Goal: Task Accomplishment & Management: Manage account settings

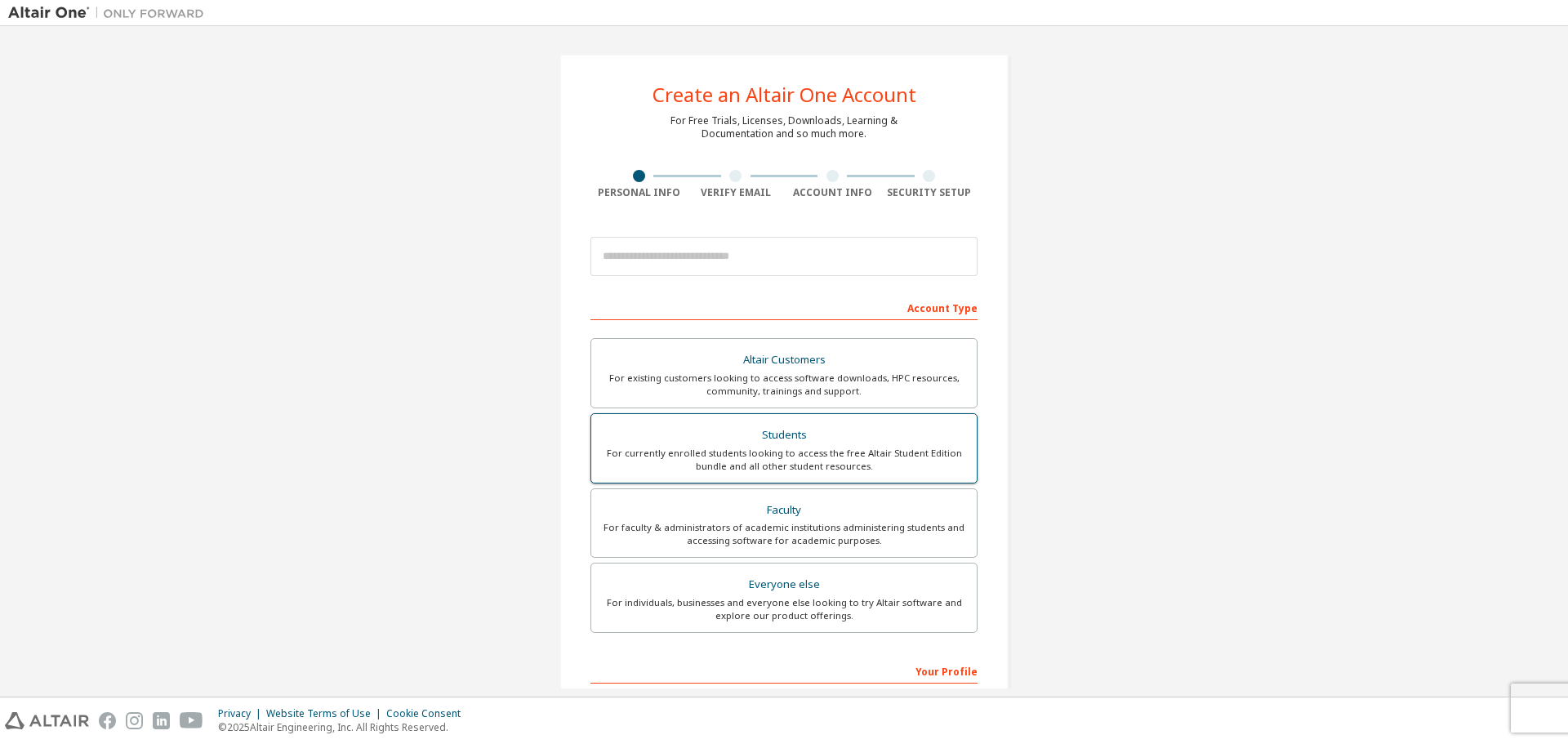
click at [920, 440] on div "Students" at bounding box center [784, 434] width 366 height 23
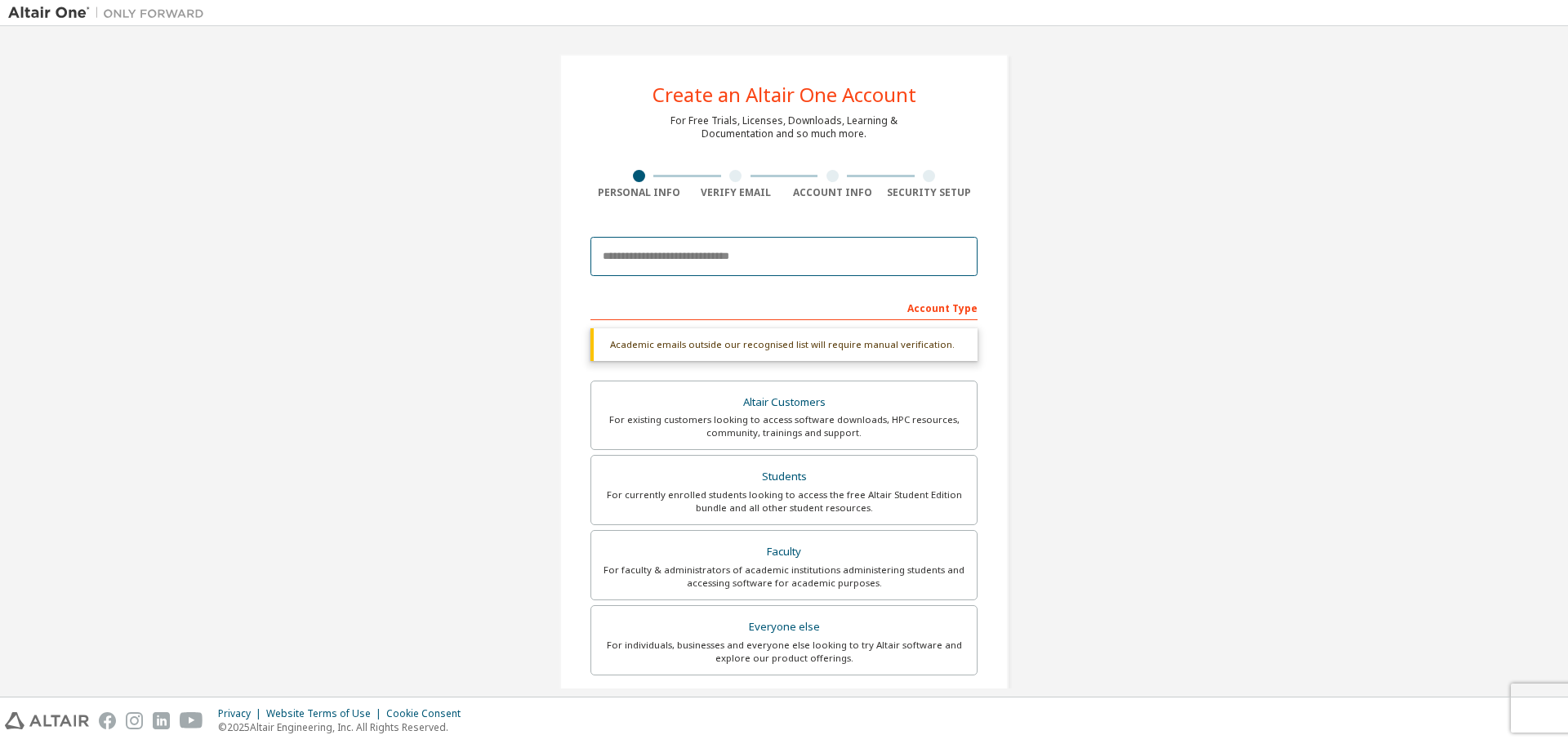
click at [772, 249] on input "email" at bounding box center [784, 256] width 387 height 39
click at [1082, 276] on div "Create an Altair One Account For Free Trials, Licenses, Downloads, Learning & D…" at bounding box center [784, 488] width 1552 height 907
click at [810, 261] on input "email" at bounding box center [784, 256] width 387 height 39
click at [781, 253] on input "email" at bounding box center [784, 256] width 387 height 39
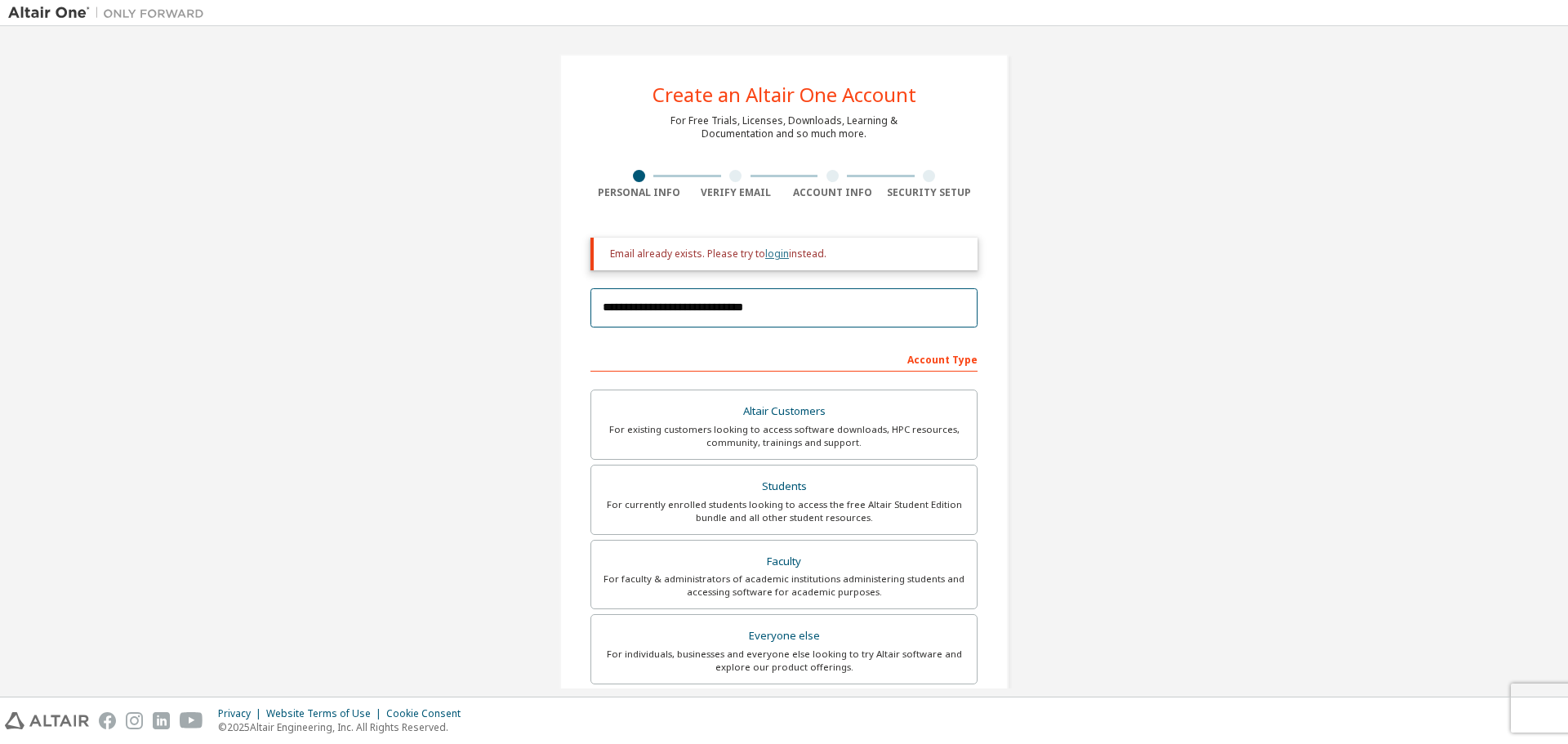
type input "**********"
click at [776, 252] on link "login" at bounding box center [777, 254] width 24 height 14
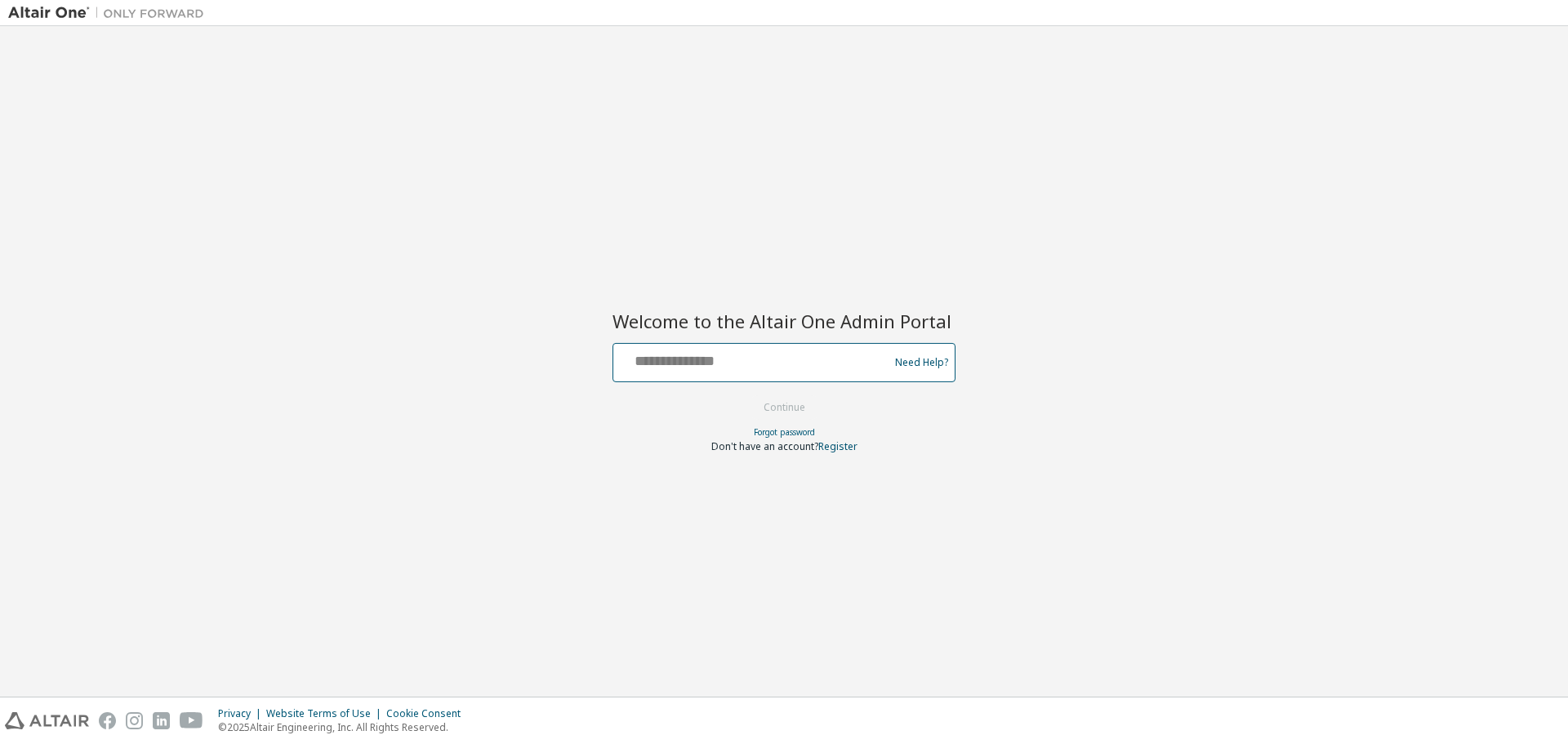
click at [698, 370] on input "text" at bounding box center [753, 359] width 267 height 24
type input "**********"
click at [786, 406] on button "Continue" at bounding box center [784, 407] width 76 height 25
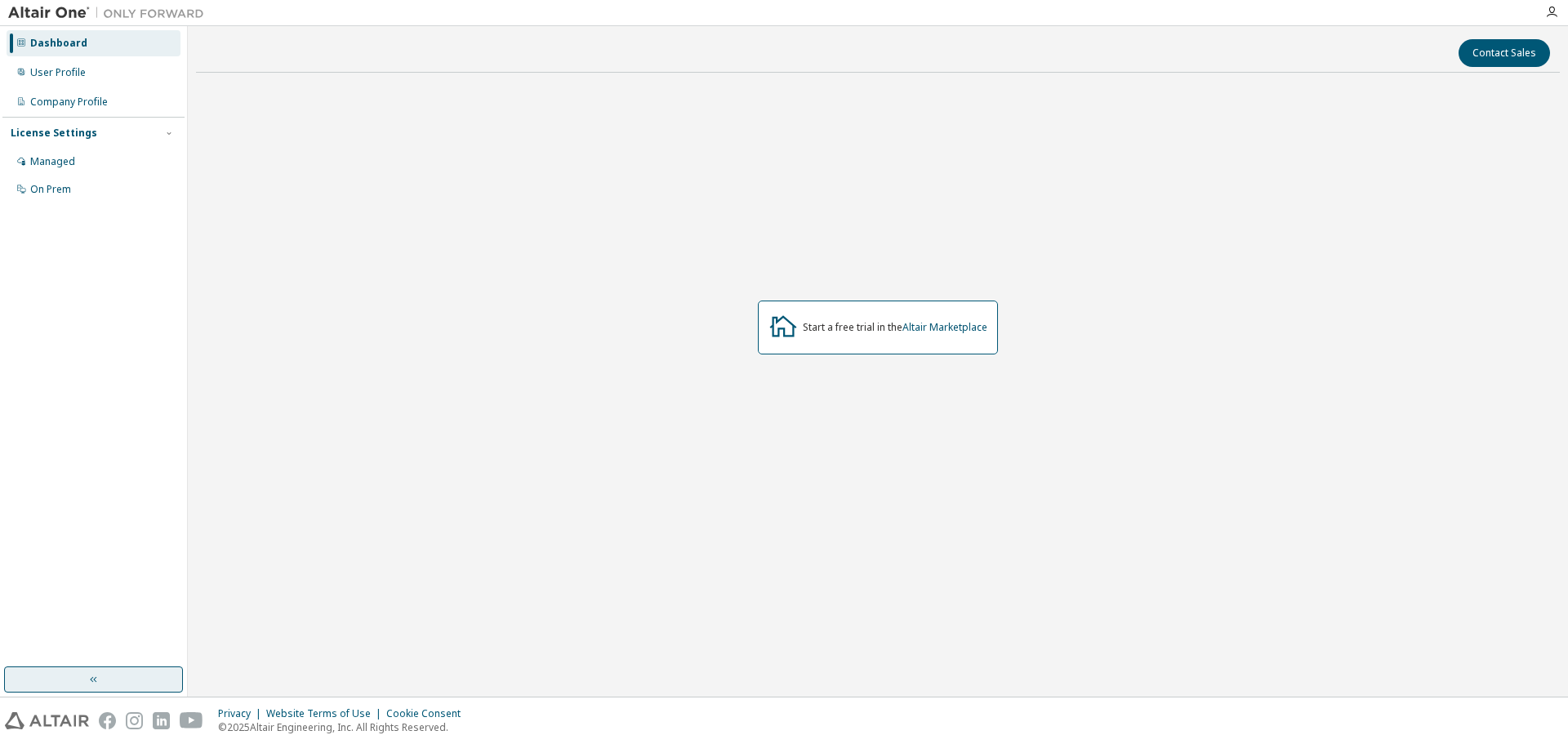
click at [118, 673] on button "button" at bounding box center [93, 679] width 179 height 26
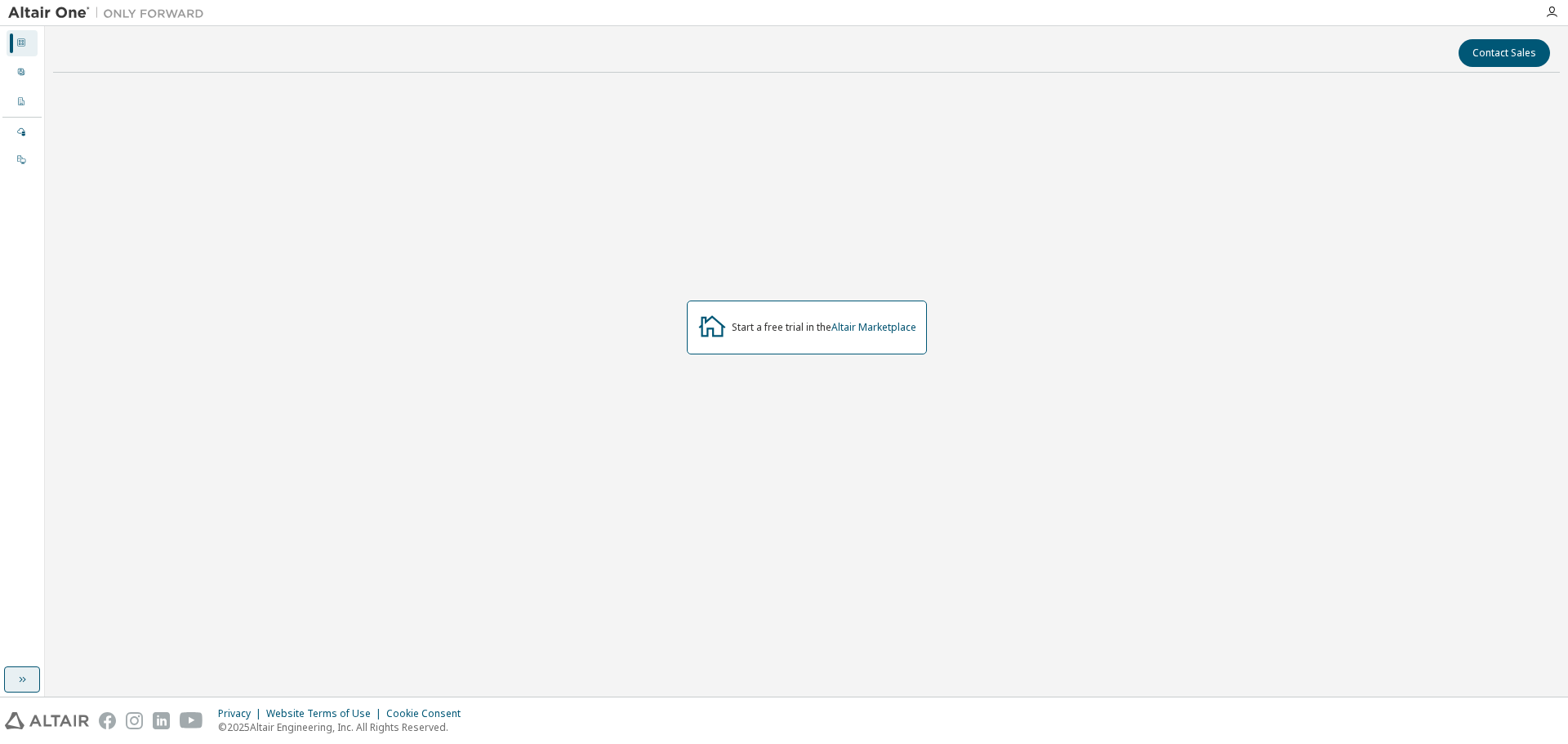
click at [28, 676] on icon "button" at bounding box center [22, 679] width 13 height 13
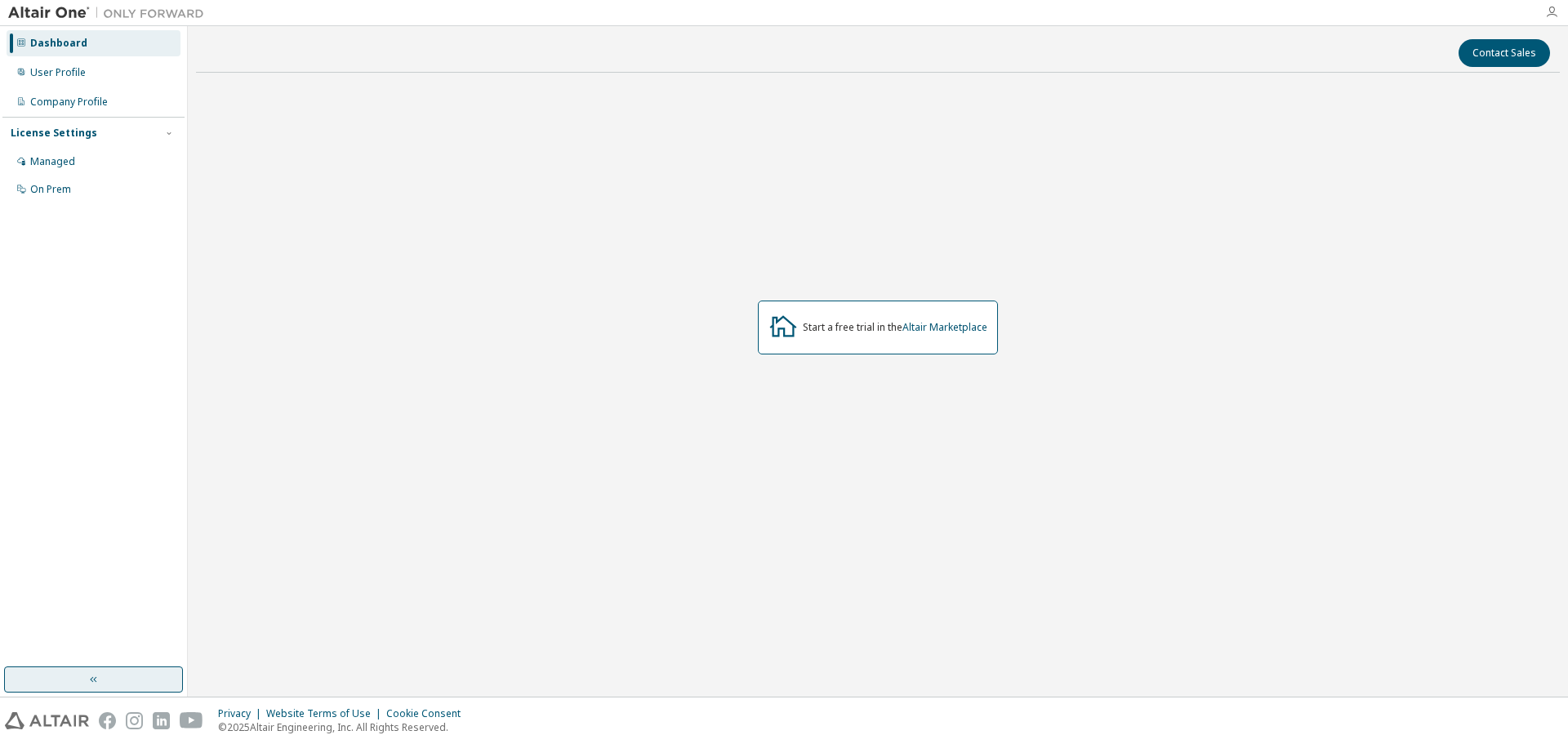
click at [1554, 14] on icon "button" at bounding box center [1551, 12] width 13 height 13
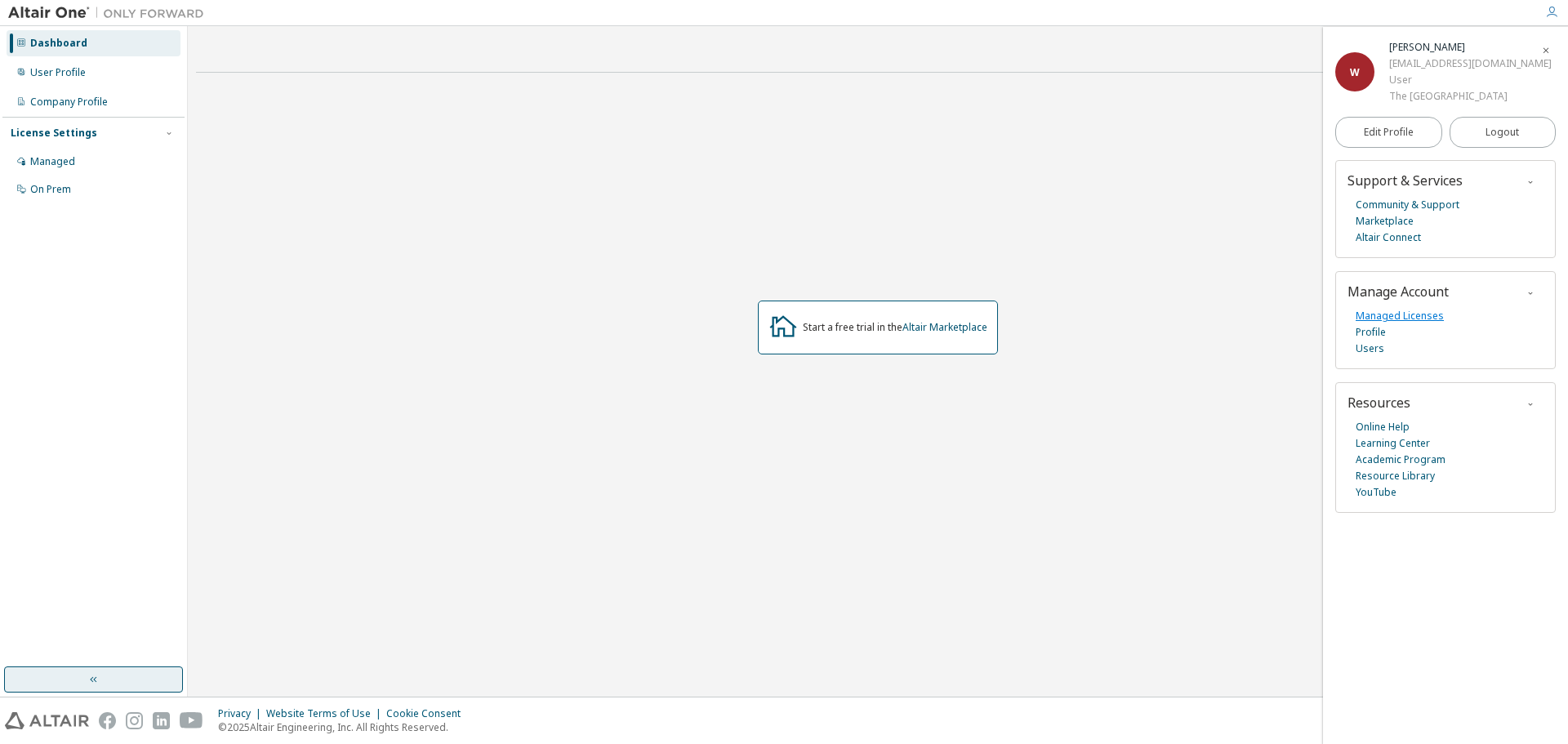
click at [1393, 317] on link "Managed Licenses" at bounding box center [1399, 315] width 88 height 16
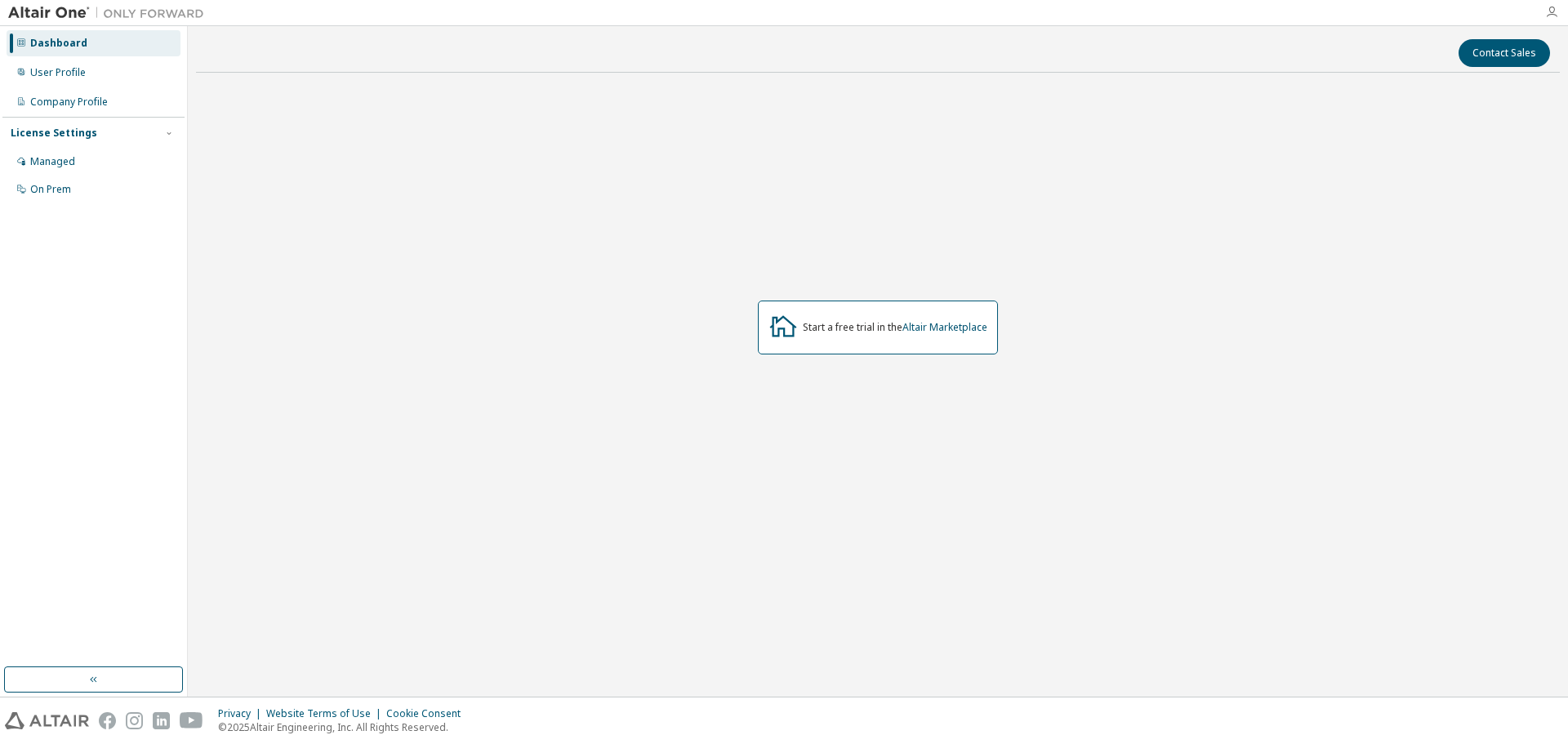
click at [1552, 12] on icon "button" at bounding box center [1551, 12] width 13 height 13
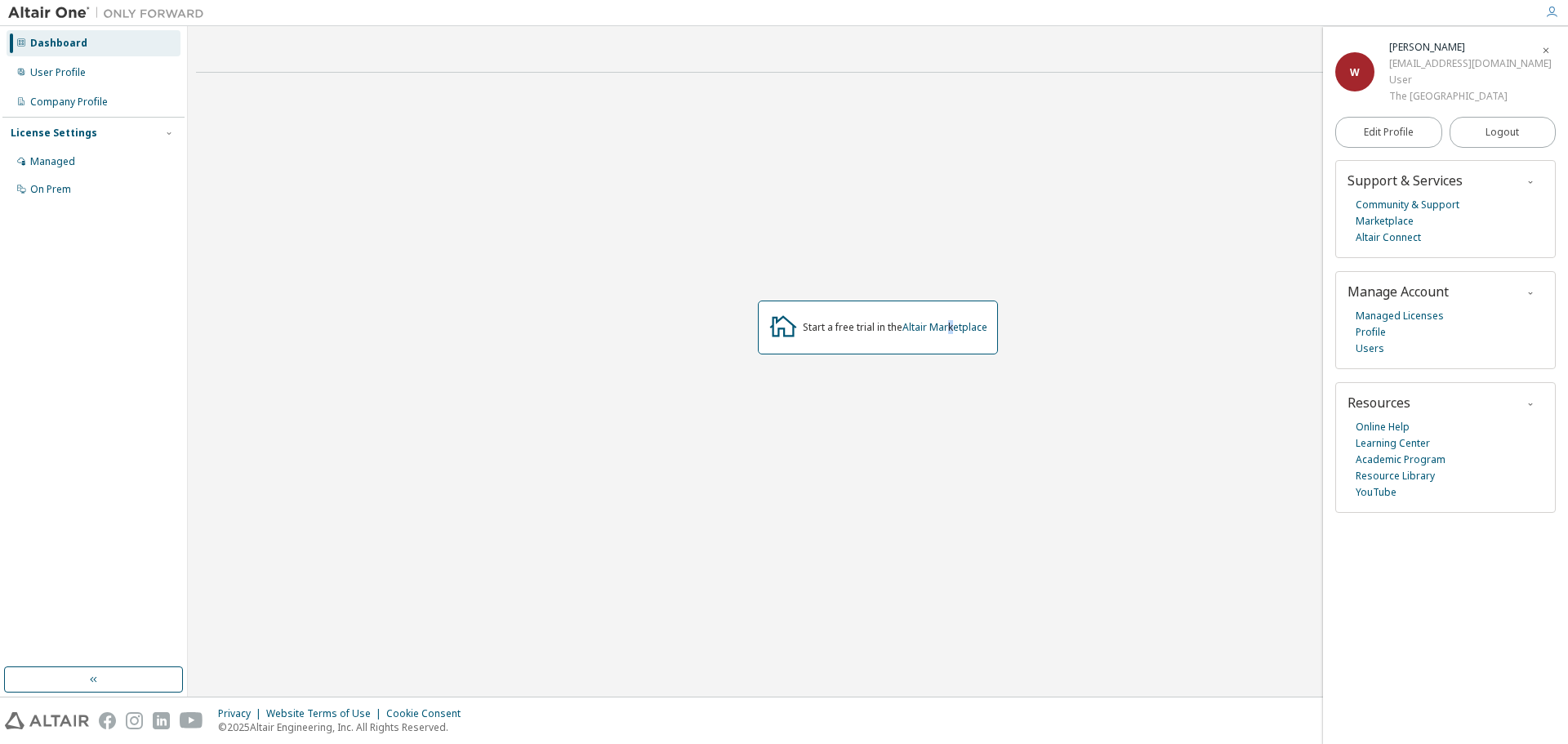
click at [952, 252] on div "Start a free trial in the Altair Marketplace" at bounding box center [877, 326] width 1364 height 483
click at [918, 244] on div "Start a free trial in the Altair Marketplace" at bounding box center [877, 326] width 1364 height 483
click at [1372, 333] on link "Profile" at bounding box center [1371, 332] width 30 height 16
click at [66, 185] on div "On Prem" at bounding box center [50, 188] width 41 height 13
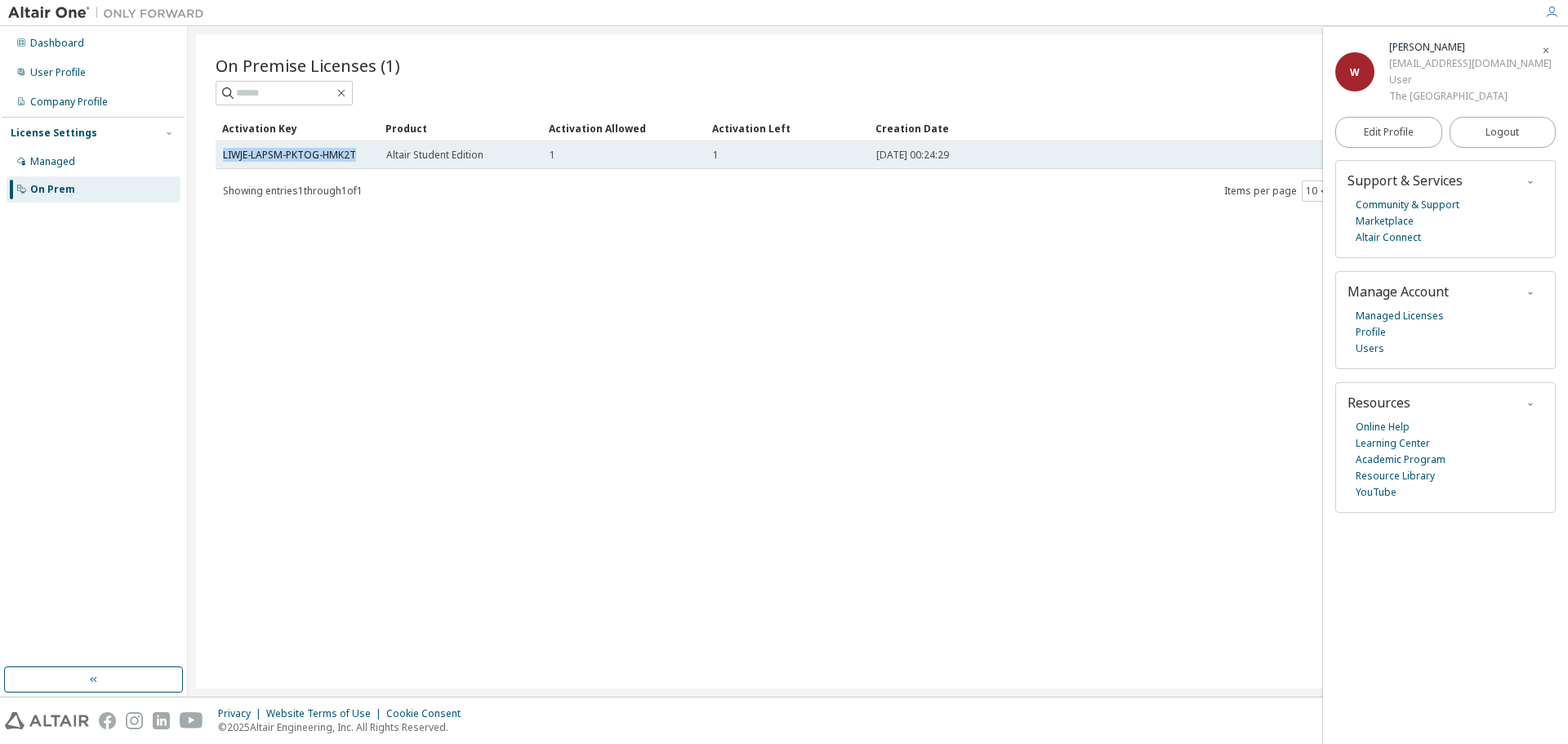
drag, startPoint x: 359, startPoint y: 153, endPoint x: 220, endPoint y: 155, distance: 139.0
click at [220, 155] on td "LIWJE-LAPSM-PKTOG-HMK2T" at bounding box center [297, 155] width 164 height 28
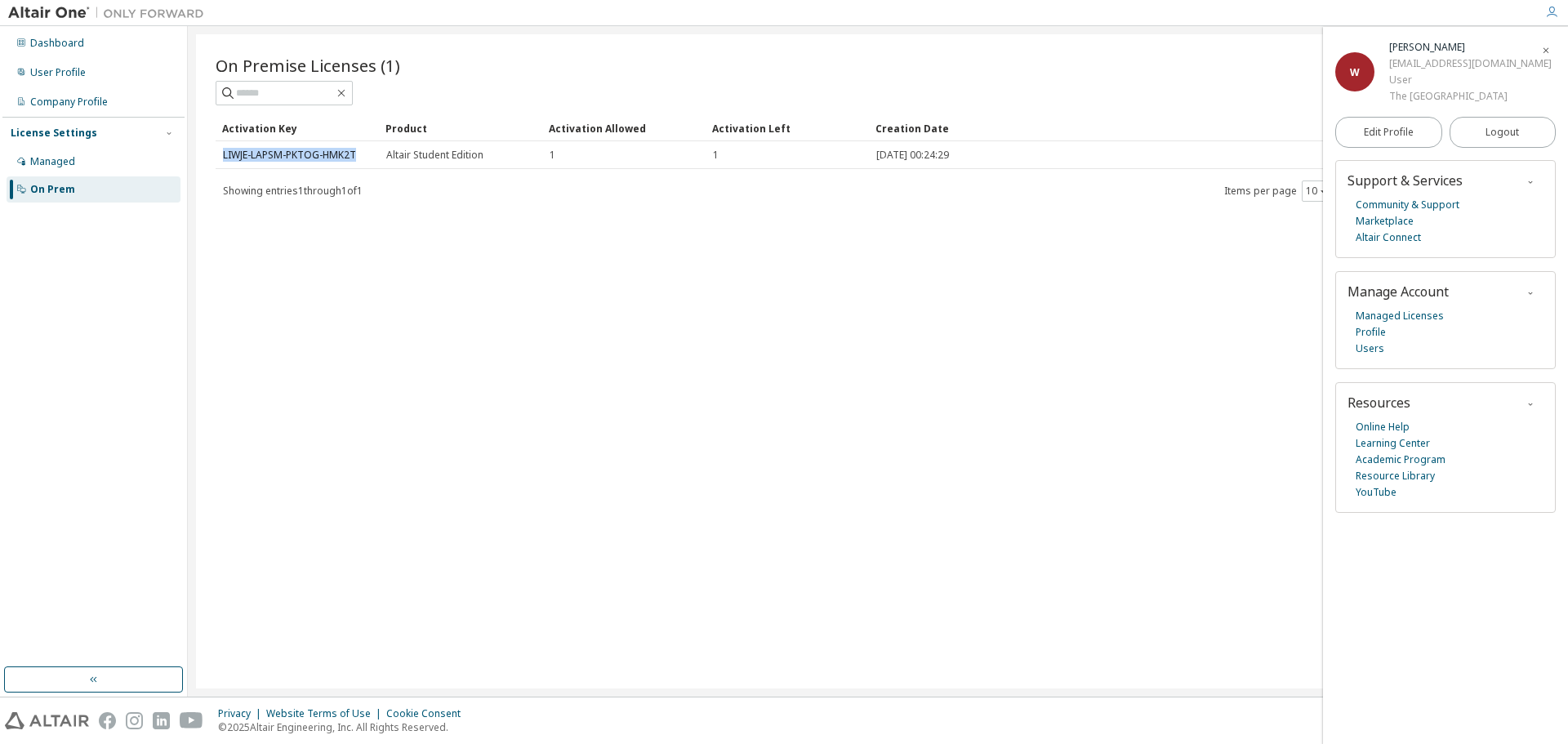
copy link "LIWJE-LAPSM-PKTOG-HMK2T"
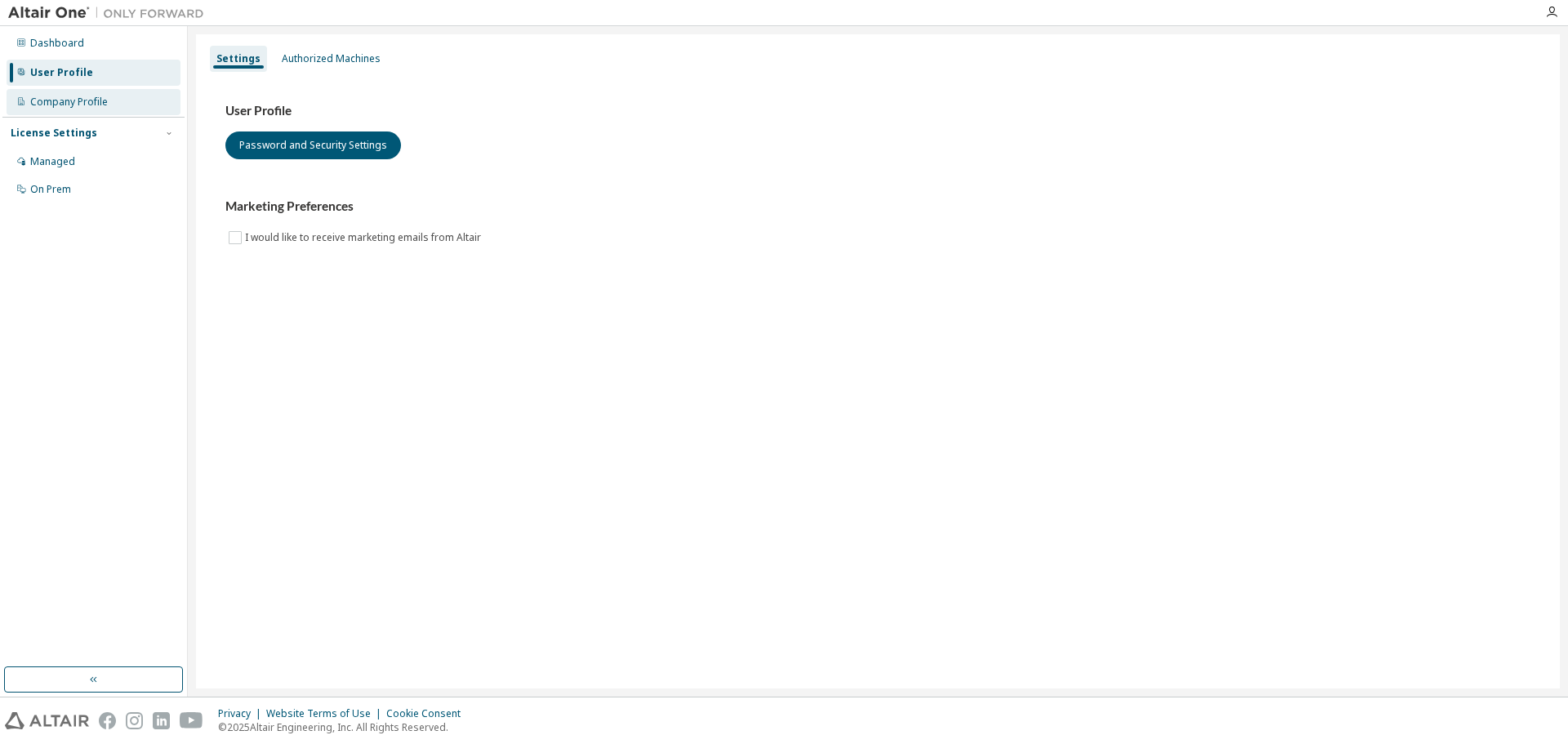
click at [119, 99] on div "Company Profile" at bounding box center [93, 102] width 174 height 26
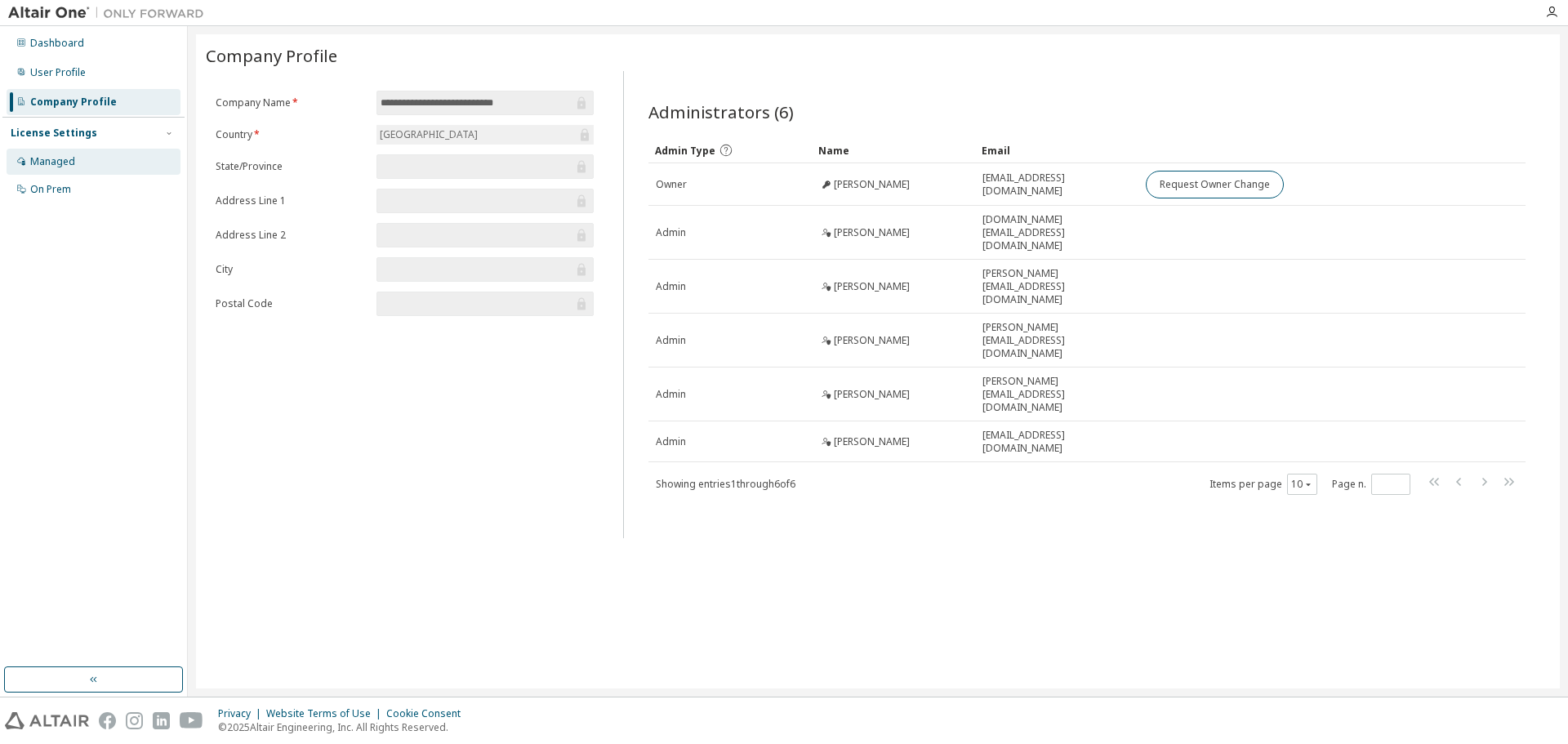
click at [76, 163] on div "Managed" at bounding box center [93, 162] width 174 height 26
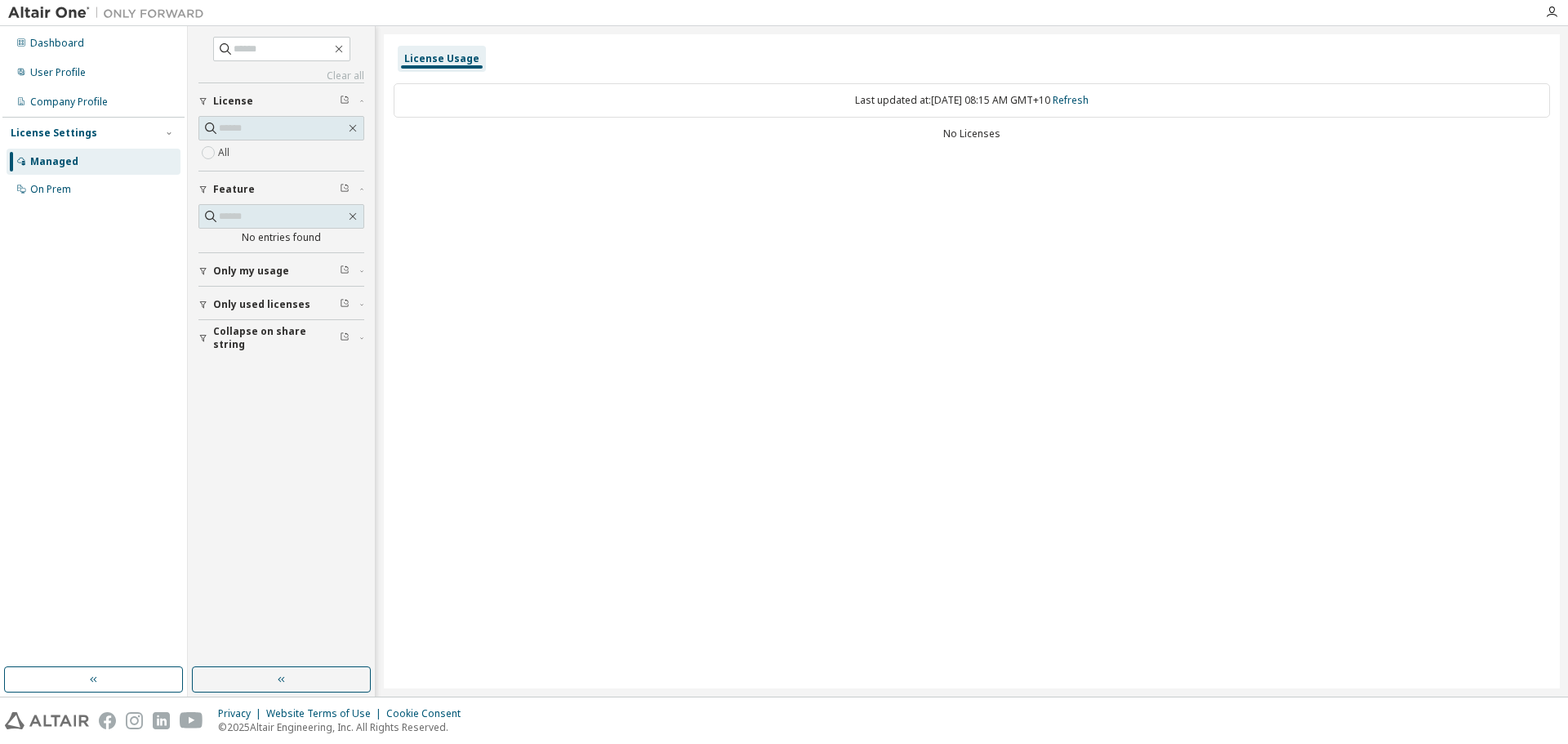
click at [280, 307] on span "Only used licenses" at bounding box center [262, 304] width 97 height 13
click at [247, 304] on span "Only used licenses" at bounding box center [262, 304] width 97 height 13
click at [247, 275] on span "Only my usage" at bounding box center [251, 271] width 76 height 13
click at [256, 348] on span "Only used licenses" at bounding box center [262, 351] width 97 height 13
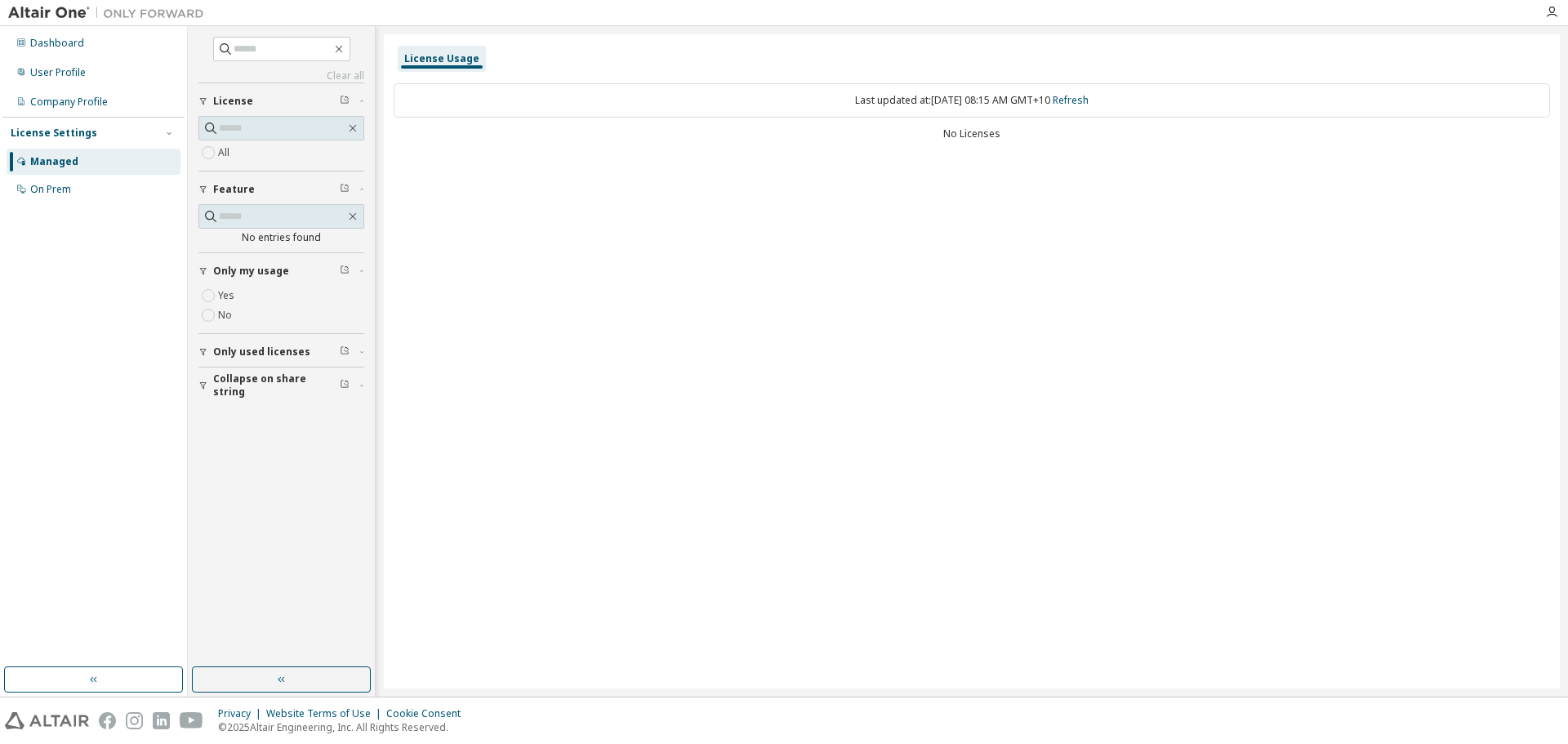
click at [261, 262] on button "Only my usage" at bounding box center [281, 271] width 166 height 36
click at [71, 186] on div "On Prem" at bounding box center [93, 189] width 174 height 26
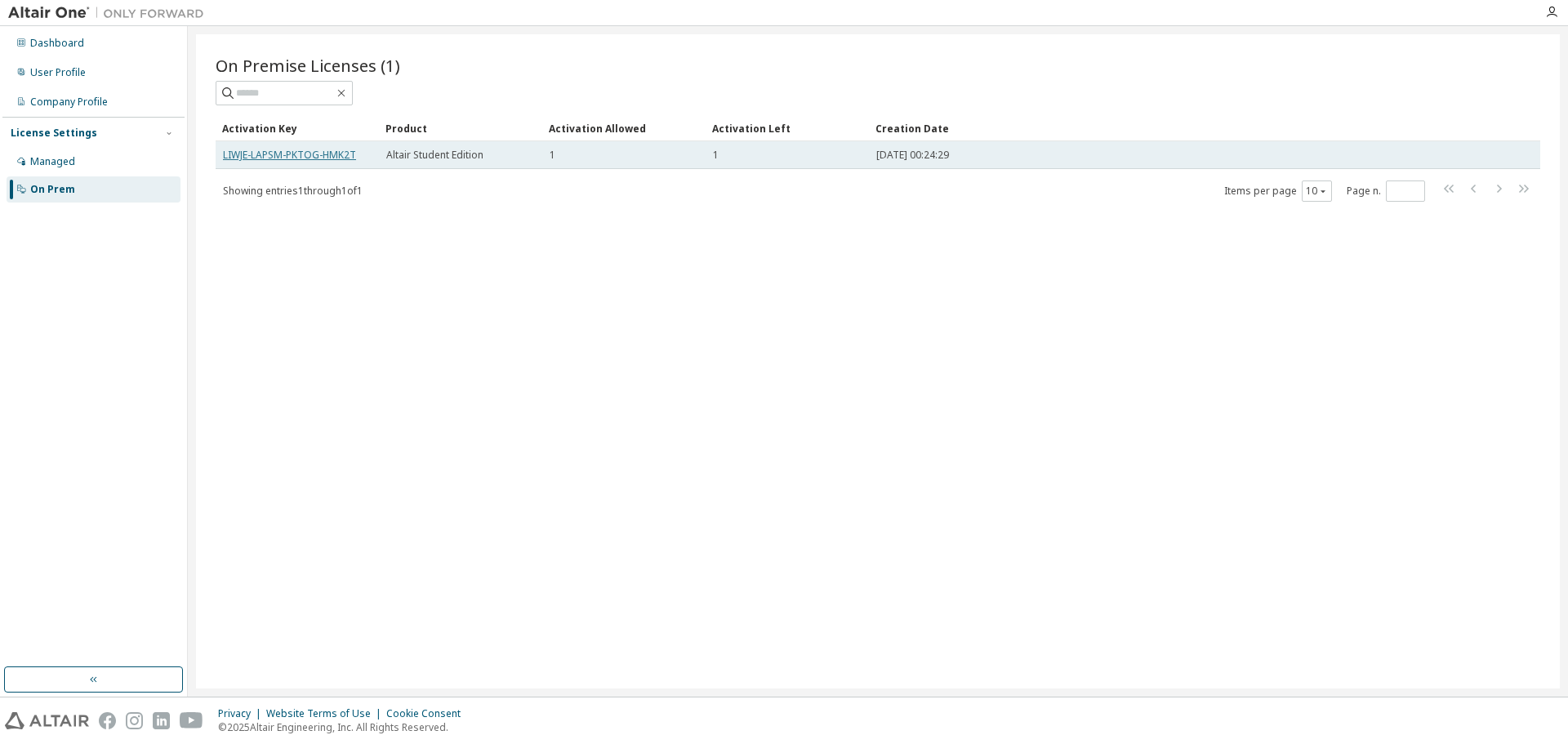
click at [316, 153] on link "LIWJE-LAPSM-PKTOG-HMK2T" at bounding box center [290, 155] width 133 height 14
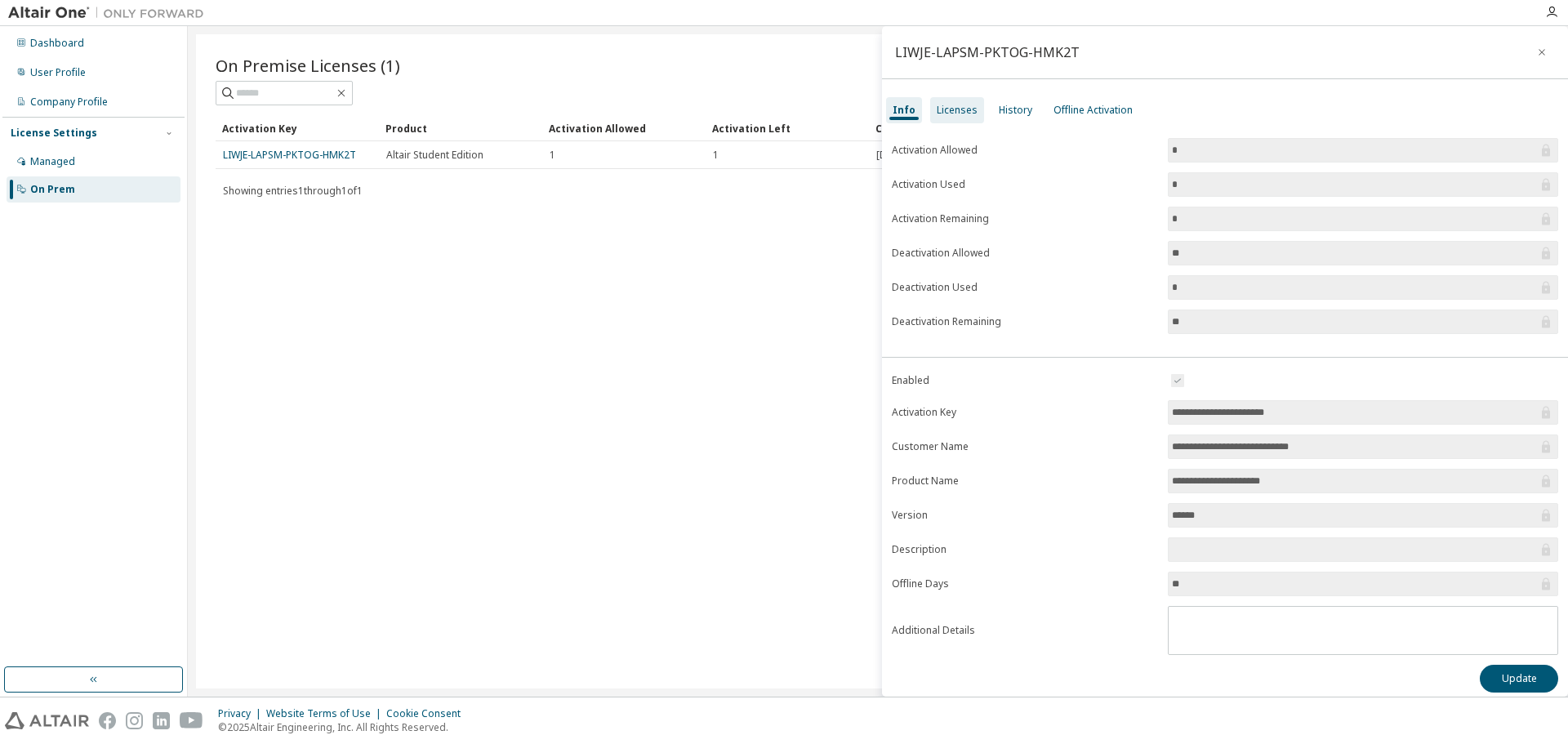
click at [937, 107] on div "Licenses" at bounding box center [957, 110] width 41 height 13
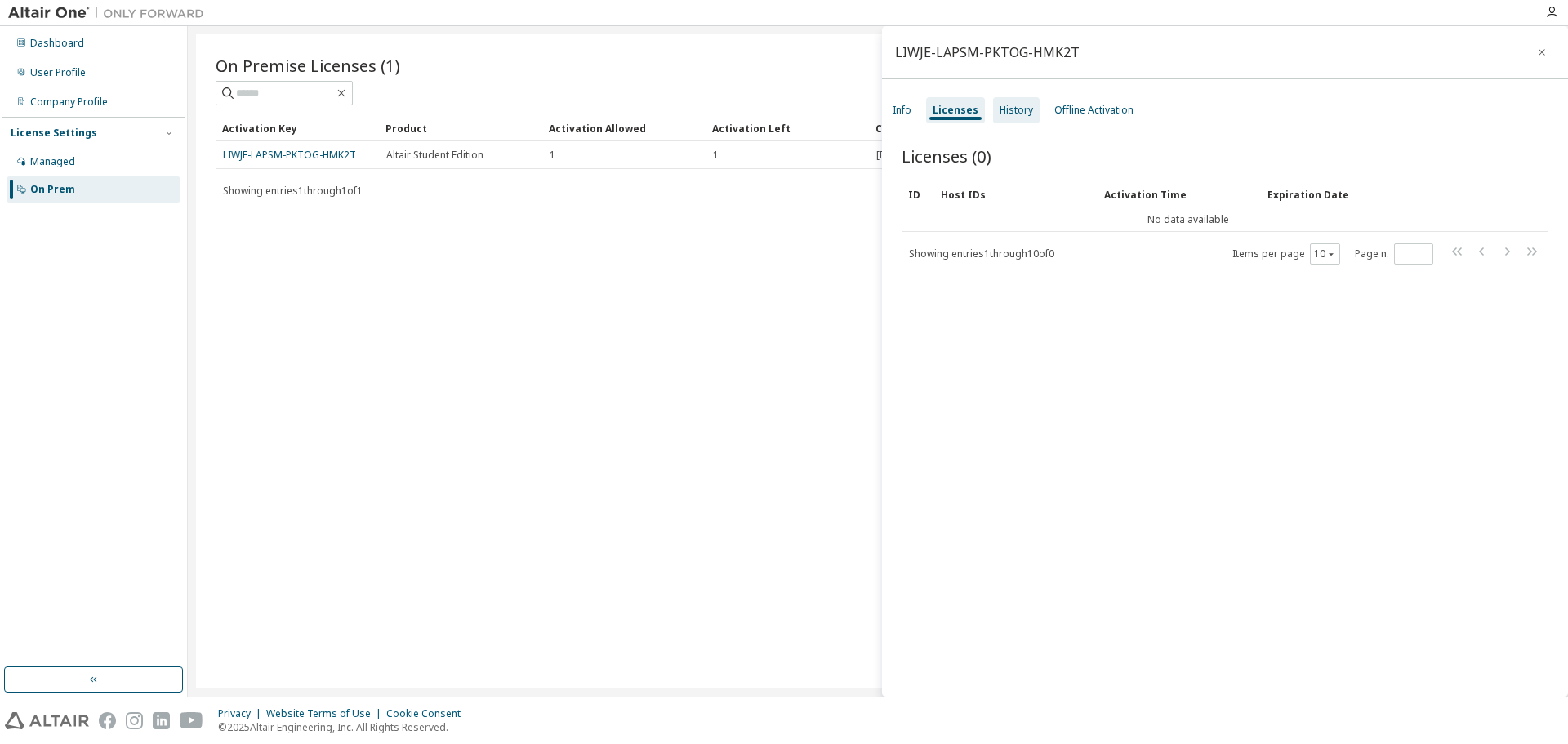
click at [1009, 107] on div "History" at bounding box center [1016, 110] width 34 height 13
click at [906, 110] on div "Info" at bounding box center [901, 110] width 19 height 13
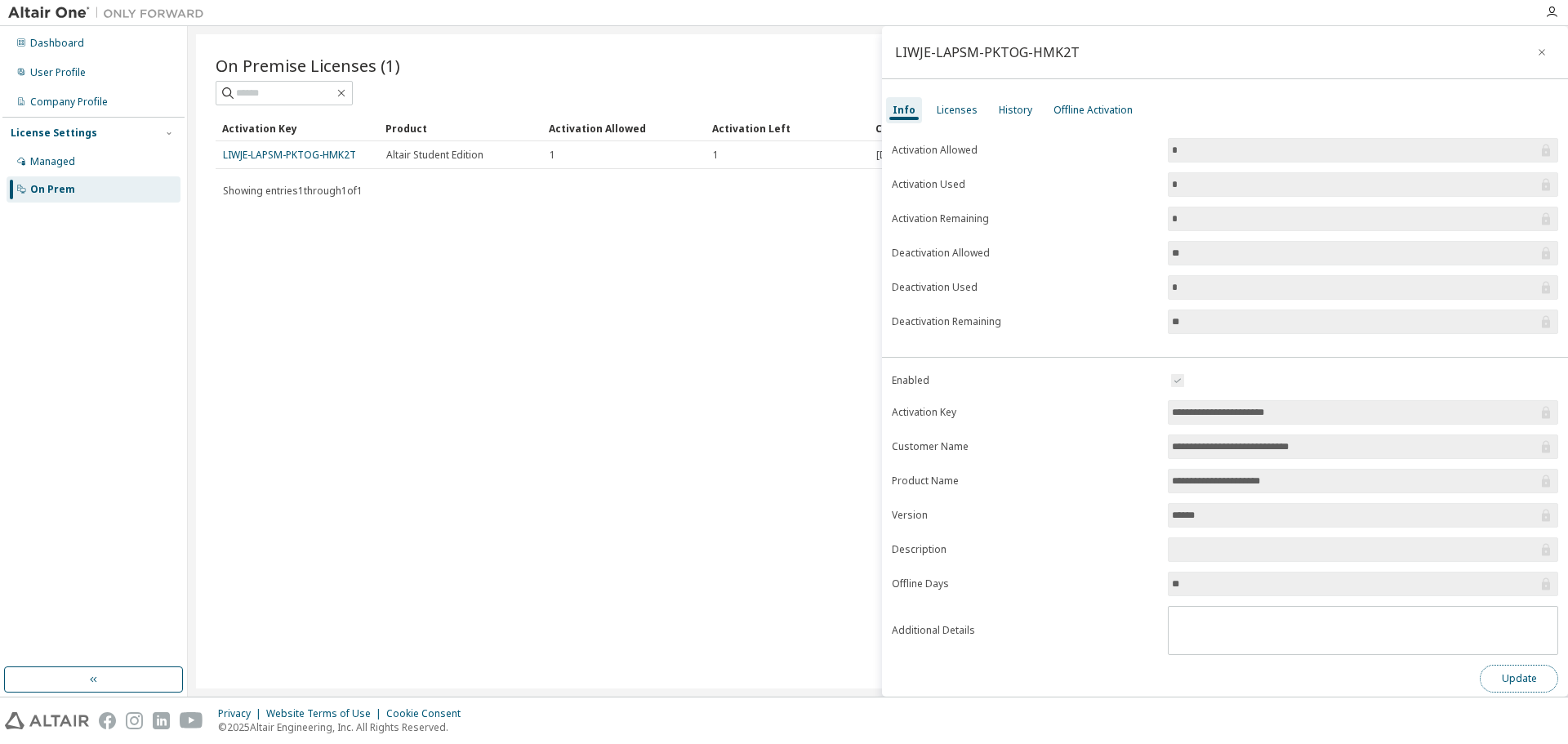
click at [1505, 681] on button "Update" at bounding box center [1518, 679] width 78 height 28
click at [1537, 52] on icon "button" at bounding box center [1542, 52] width 12 height 13
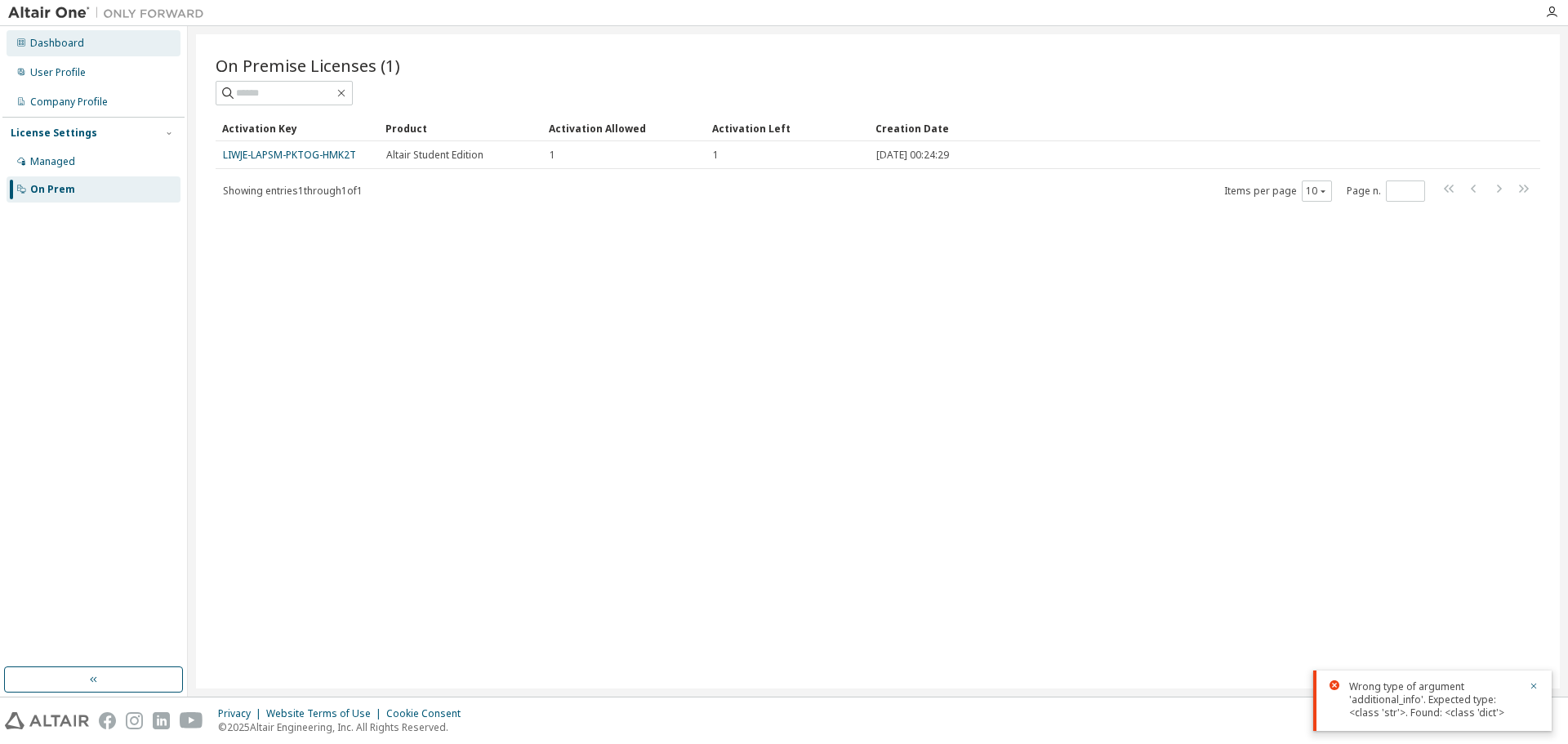
click at [65, 46] on div "Dashboard" at bounding box center [57, 43] width 54 height 13
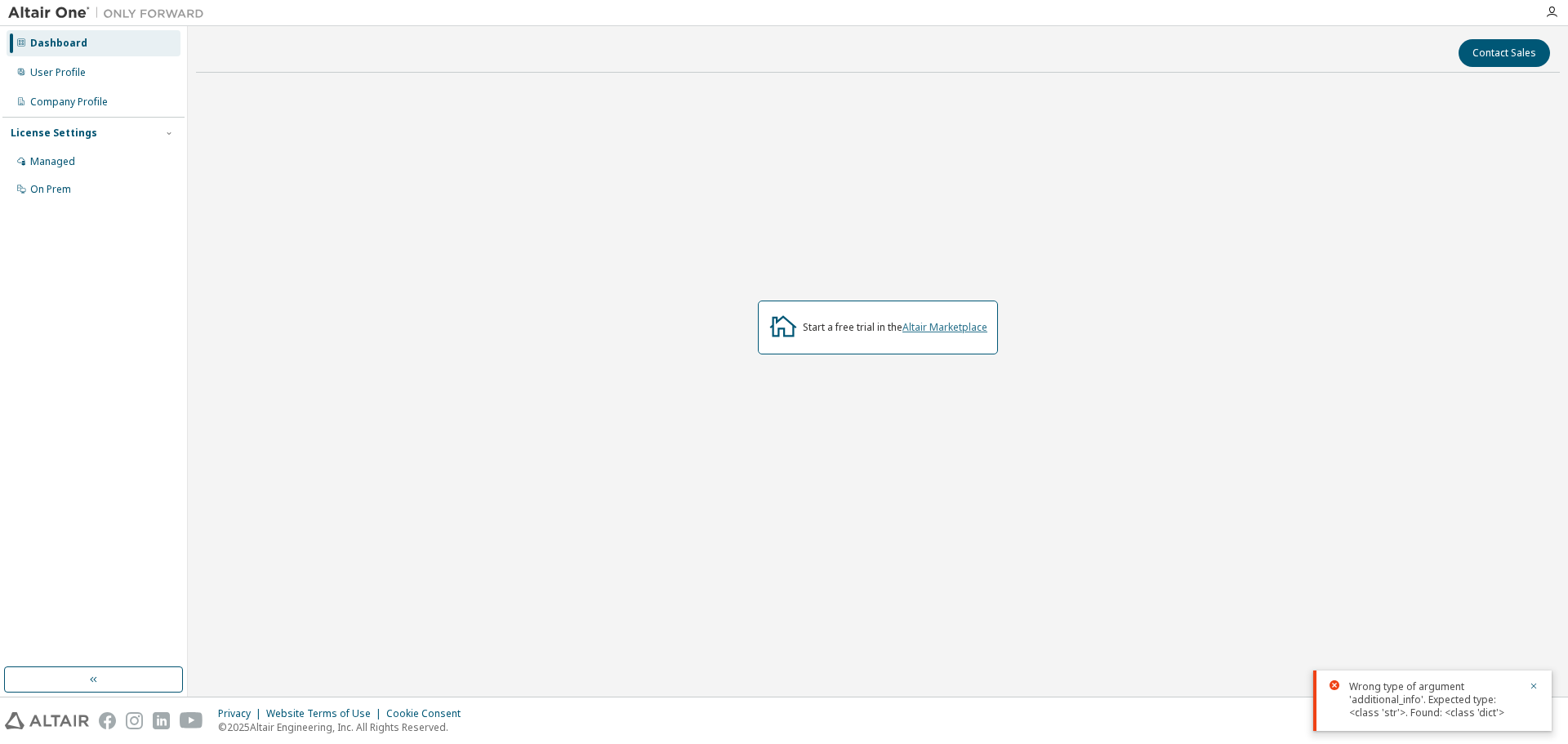
click at [952, 328] on link "Altair Marketplace" at bounding box center [945, 327] width 85 height 14
